Goal: Contribute content: Add original content to the website for others to see

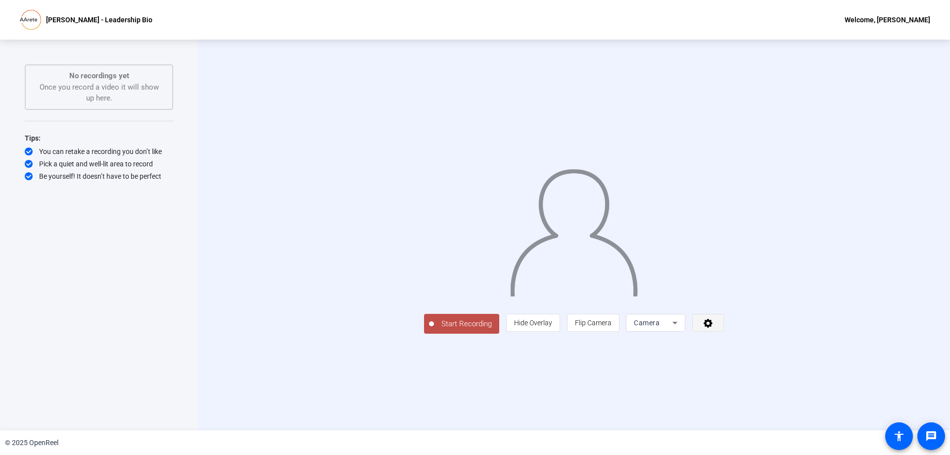
click at [724, 335] on span at bounding box center [708, 323] width 31 height 24
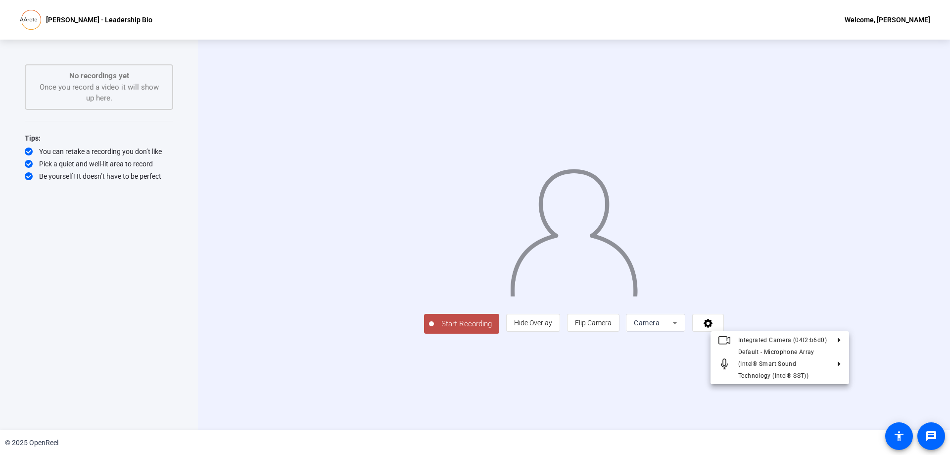
click at [859, 382] on div at bounding box center [475, 227] width 950 height 455
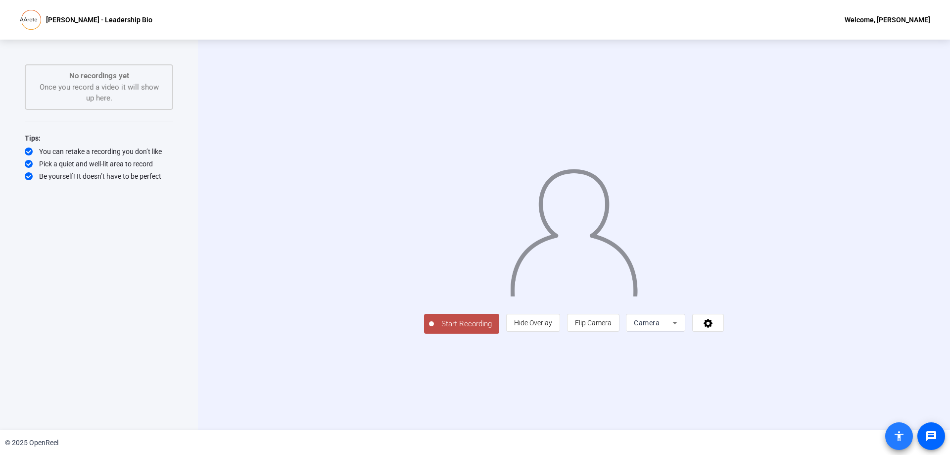
click at [898, 435] on mat-icon "accessibility" at bounding box center [900, 436] width 12 height 12
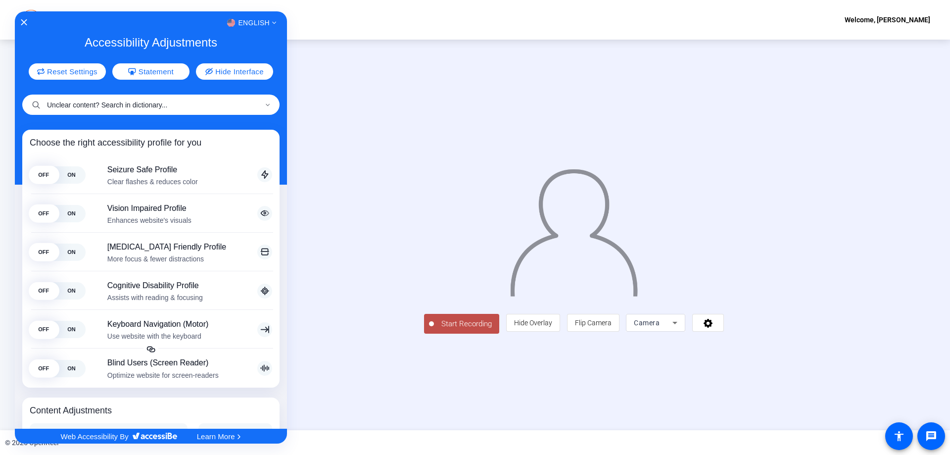
click at [109, 108] on input "Unclear content? Search in dictionary..." at bounding box center [150, 105] width 257 height 20
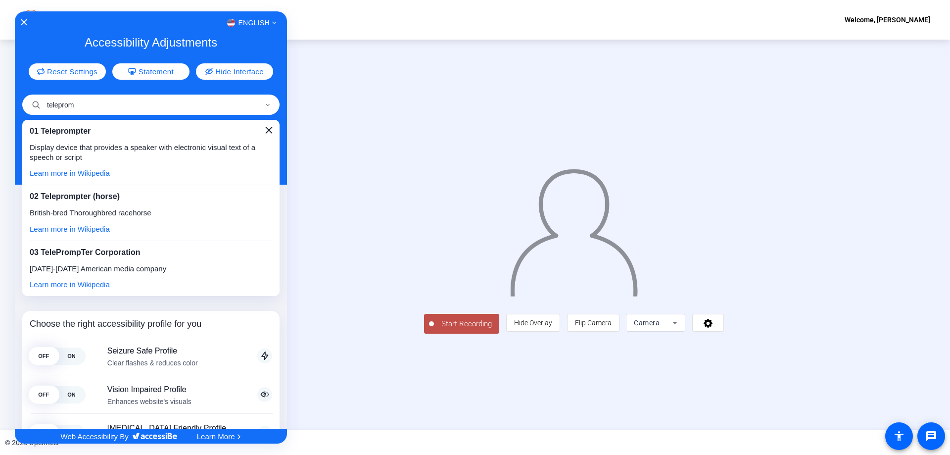
type input "teleprom"
click at [265, 130] on icon "Close" at bounding box center [268, 130] width 7 height 7
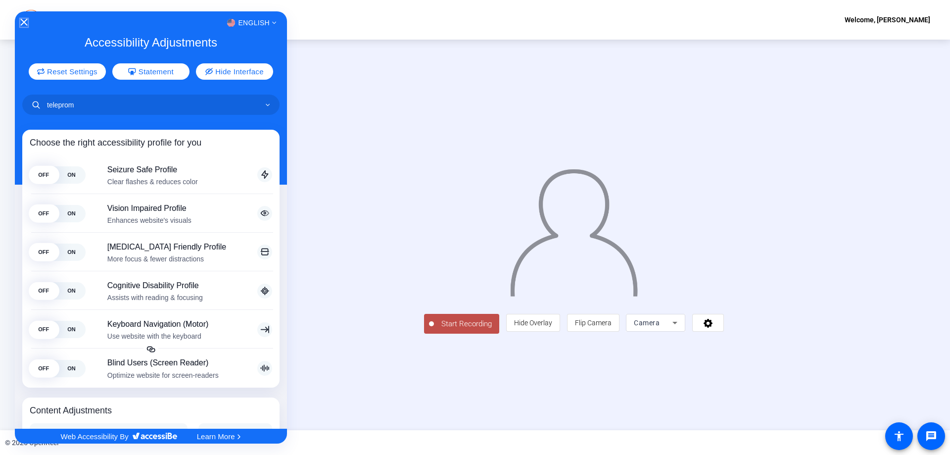
drag, startPoint x: 21, startPoint y: 23, endPoint x: 86, endPoint y: 46, distance: 68.6
click at [21, 24] on icon "Close Accessibility Interface" at bounding box center [23, 22] width 7 height 7
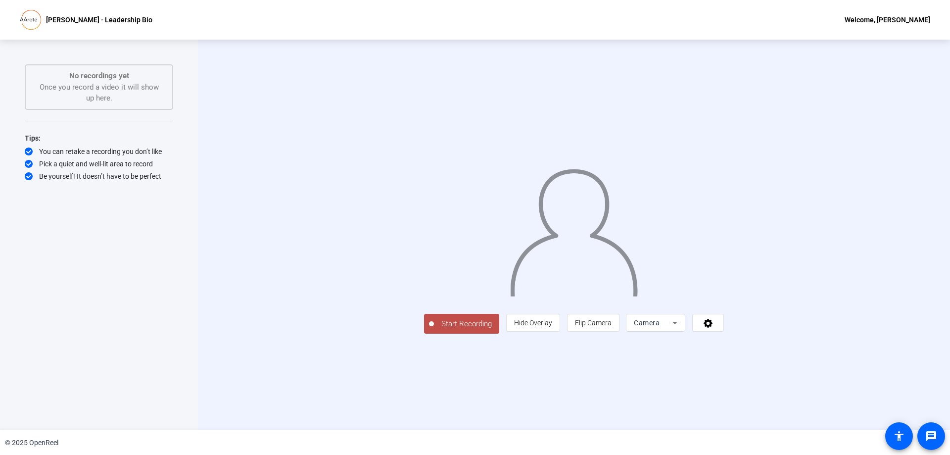
click at [424, 136] on div at bounding box center [574, 220] width 300 height 169
click at [660, 327] on span "Camera" at bounding box center [647, 323] width 26 height 8
click at [771, 367] on span "Screen And Camera" at bounding box center [780, 368] width 51 height 24
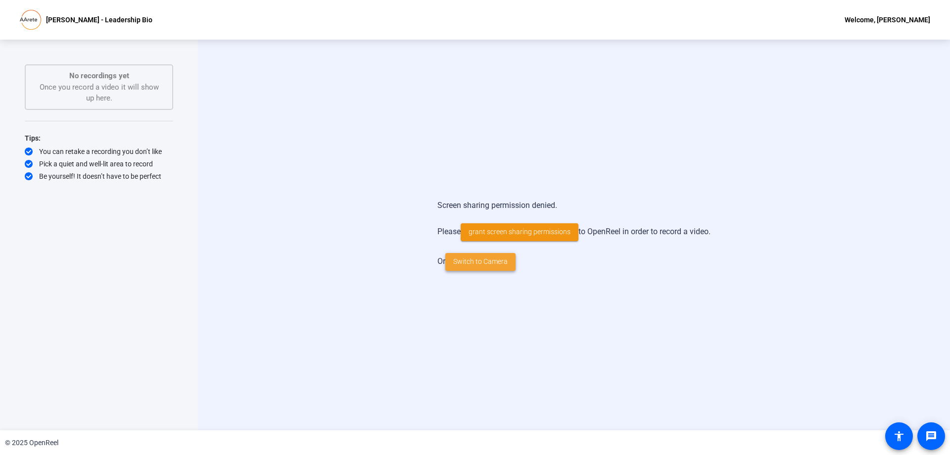
click at [469, 262] on span "Switch to Camera" at bounding box center [480, 261] width 54 height 10
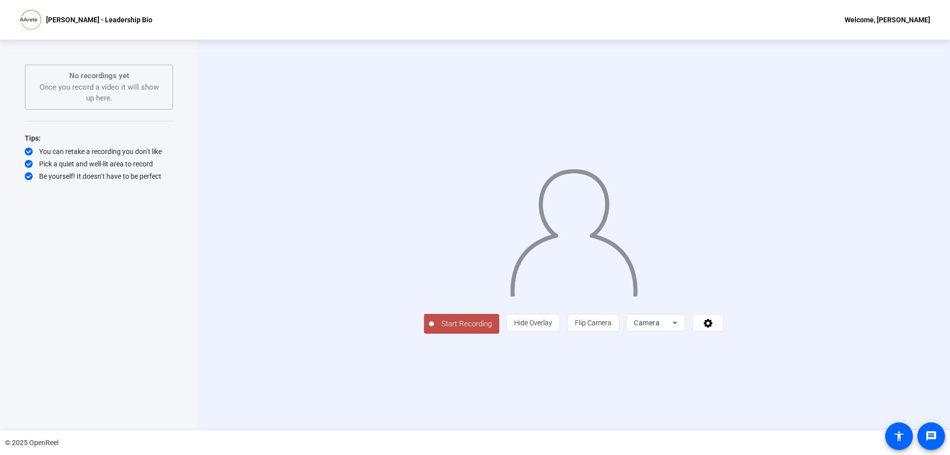
click at [673, 329] on div "Camera" at bounding box center [653, 323] width 39 height 12
click at [776, 321] on span "Camera" at bounding box center [766, 323] width 22 height 12
click at [612, 327] on span "Flip Camera" at bounding box center [593, 323] width 37 height 8
click at [552, 327] on span "Hide Overlay" at bounding box center [533, 323] width 38 height 8
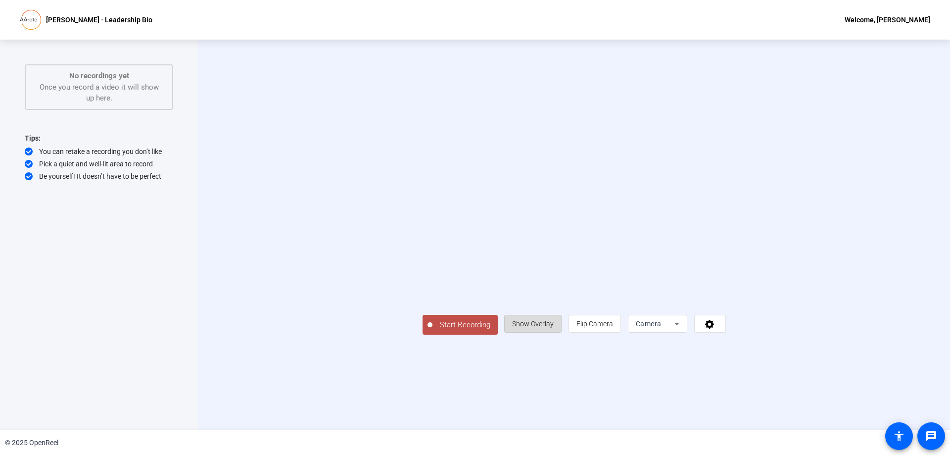
click at [554, 328] on span "Show Overlay" at bounding box center [533, 324] width 42 height 8
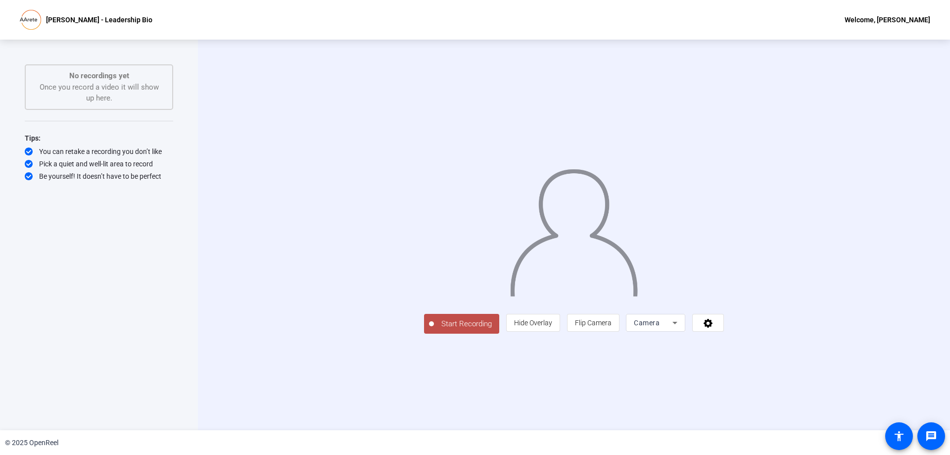
click at [899, 24] on div "Welcome, [PERSON_NAME]" at bounding box center [888, 20] width 86 height 12
click at [883, 178] on div at bounding box center [475, 227] width 950 height 455
click at [935, 429] on span at bounding box center [932, 436] width 24 height 24
click at [154, 73] on p "No recordings yet" at bounding box center [99, 75] width 127 height 11
click at [914, 19] on div "Welcome, [PERSON_NAME]" at bounding box center [888, 20] width 86 height 12
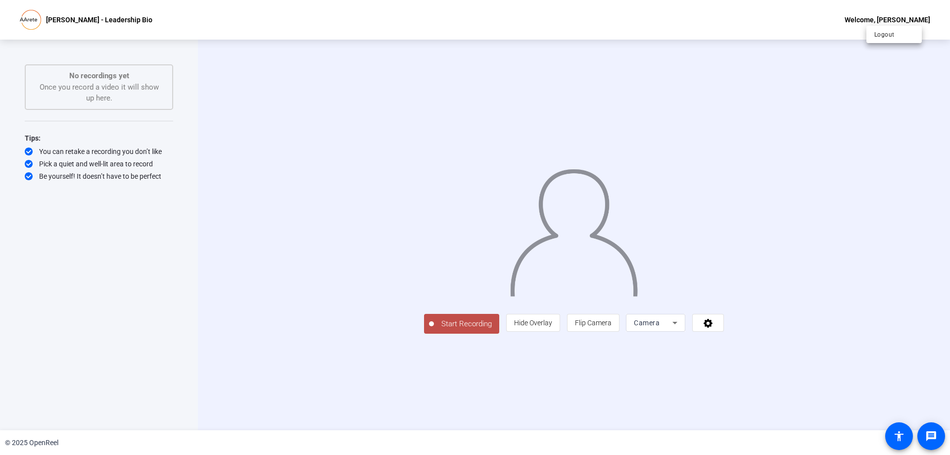
click at [222, 304] on div at bounding box center [475, 227] width 950 height 455
click at [434, 330] on span "Start Recording" at bounding box center [466, 323] width 65 height 11
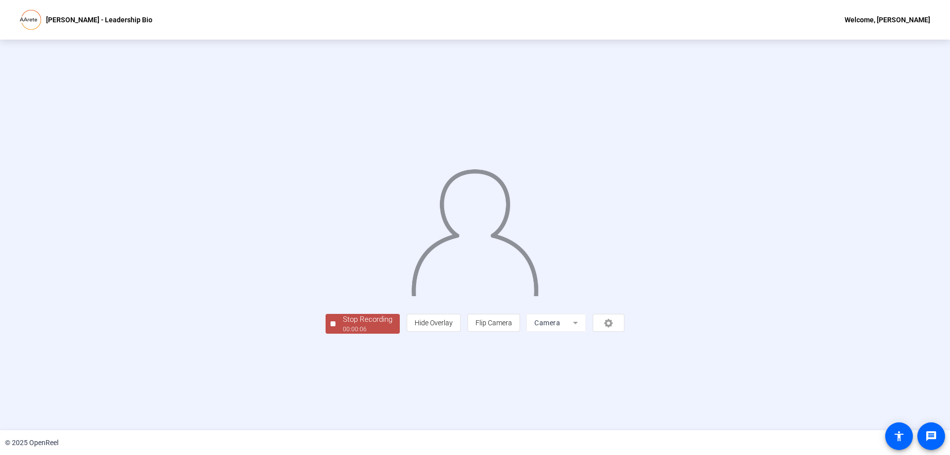
click at [535, 136] on div at bounding box center [475, 220] width 299 height 168
click at [410, 161] on img at bounding box center [474, 228] width 129 height 135
click at [343, 334] on div "00:00:07" at bounding box center [368, 329] width 50 height 9
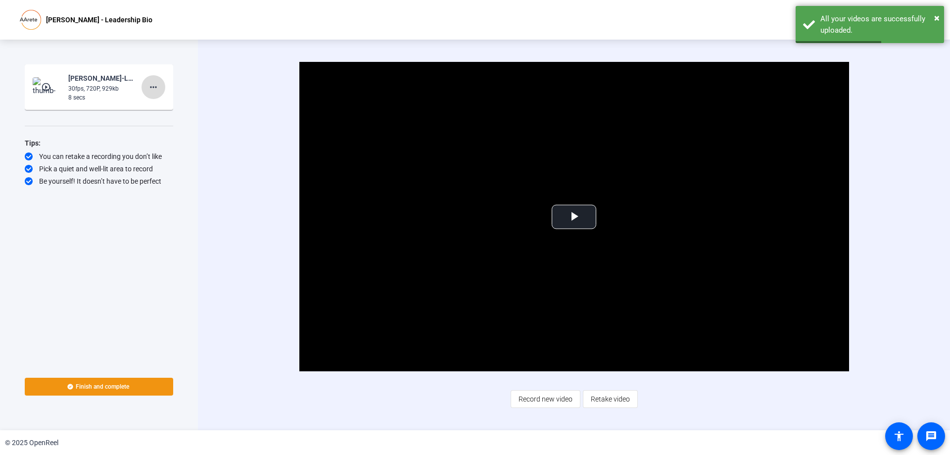
click at [157, 89] on mat-icon "more_horiz" at bounding box center [154, 87] width 12 height 12
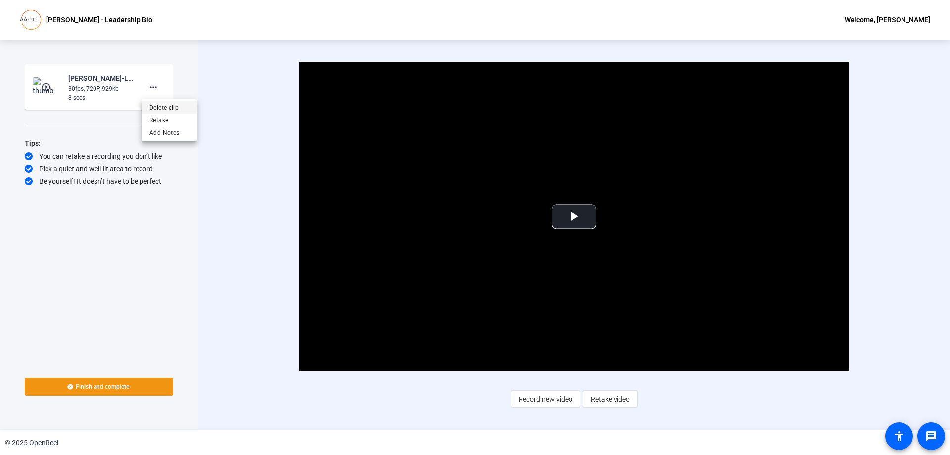
click at [174, 109] on span "Delete clip" at bounding box center [169, 108] width 40 height 12
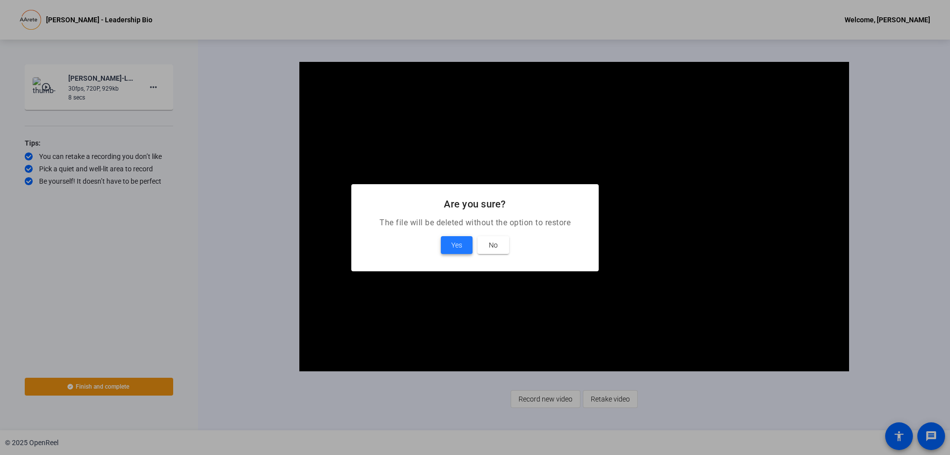
click at [452, 247] on span "Yes" at bounding box center [456, 245] width 11 height 12
